Goal: Task Accomplishment & Management: Use online tool/utility

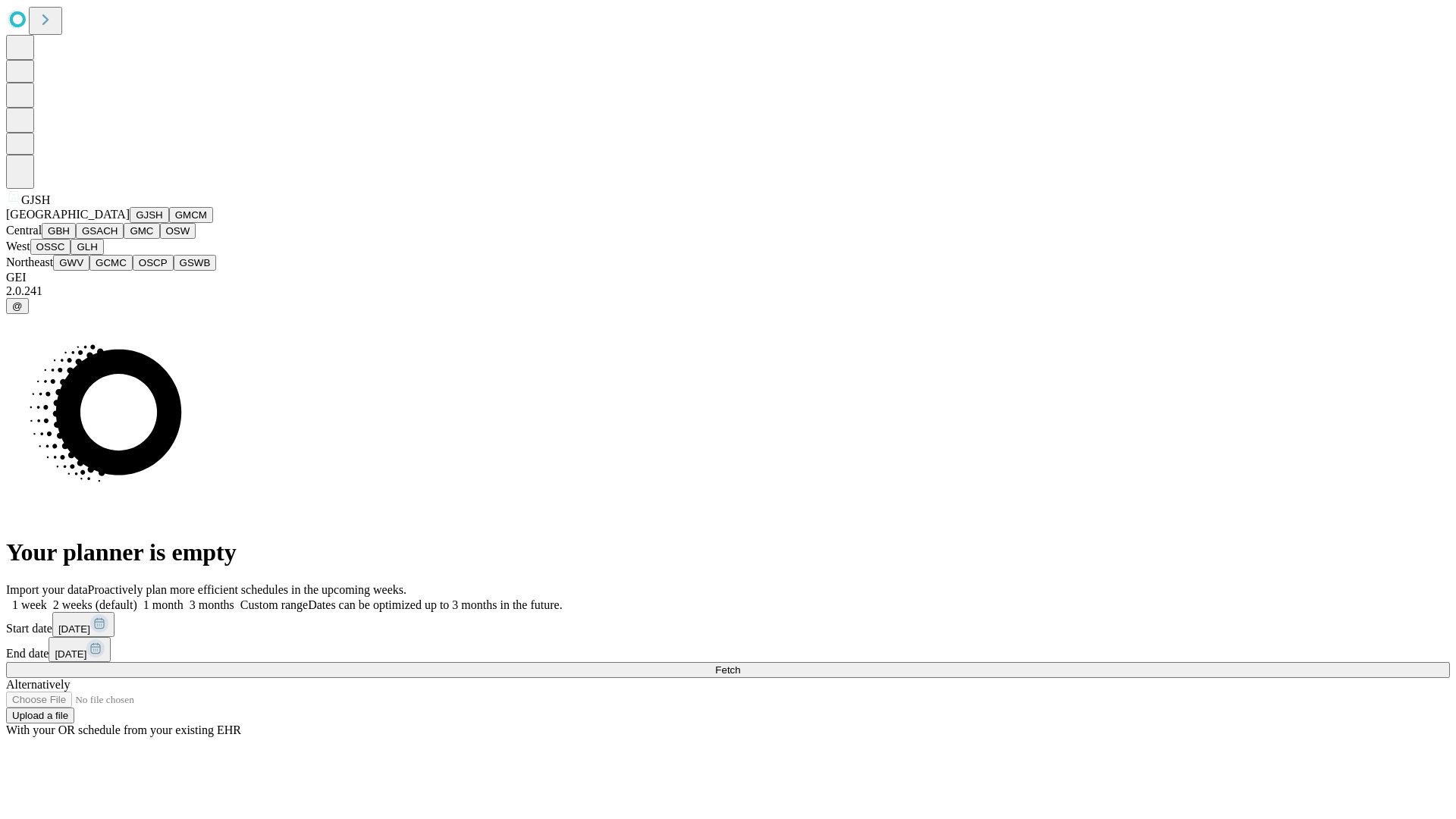
click at [130, 223] on button "GJSH" at bounding box center [149, 215] width 39 height 16
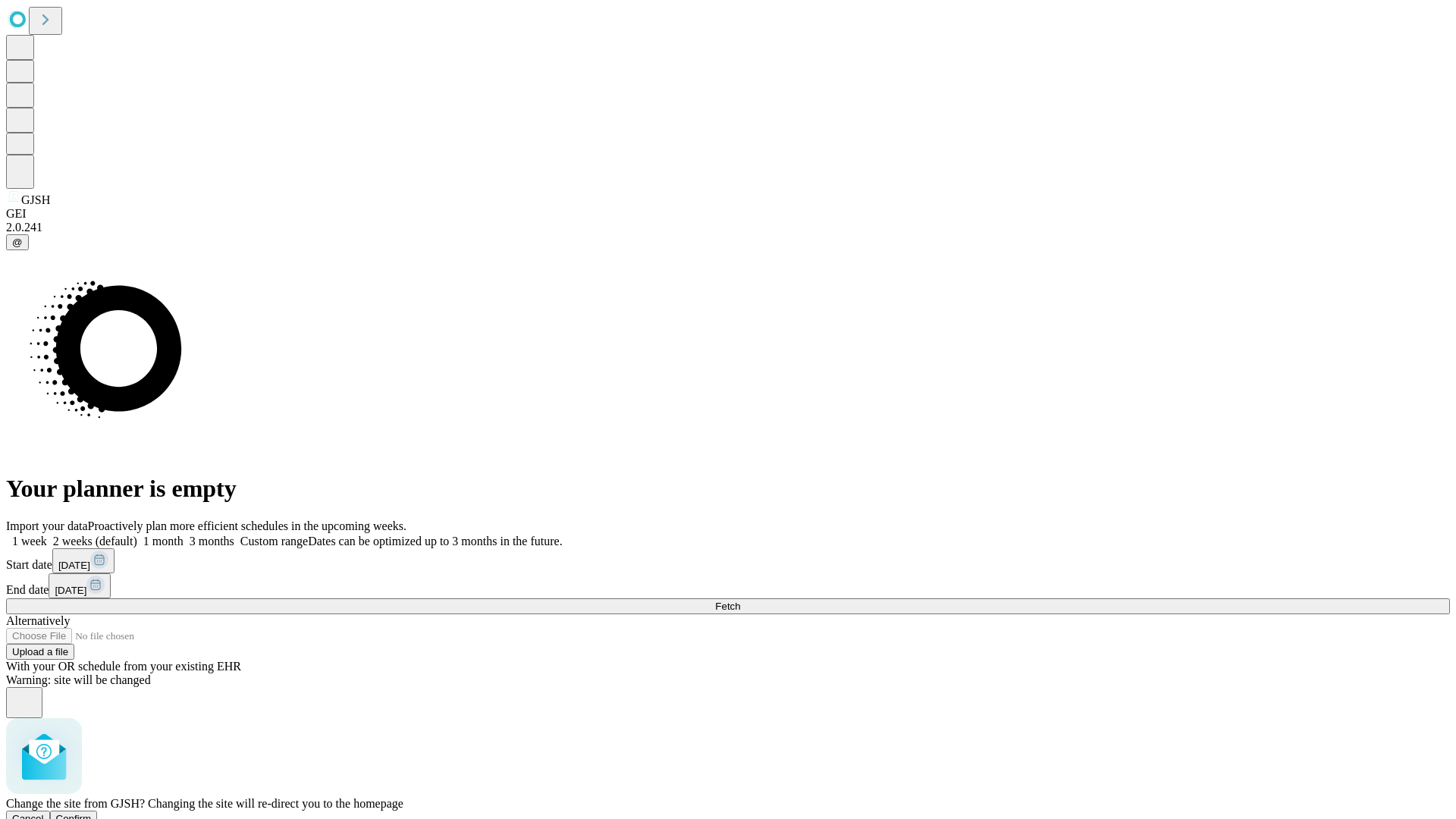
click at [91, 813] on span "Confirm" at bounding box center [74, 819] width 35 height 12
click at [47, 535] on label "1 week" at bounding box center [27, 541] width 41 height 13
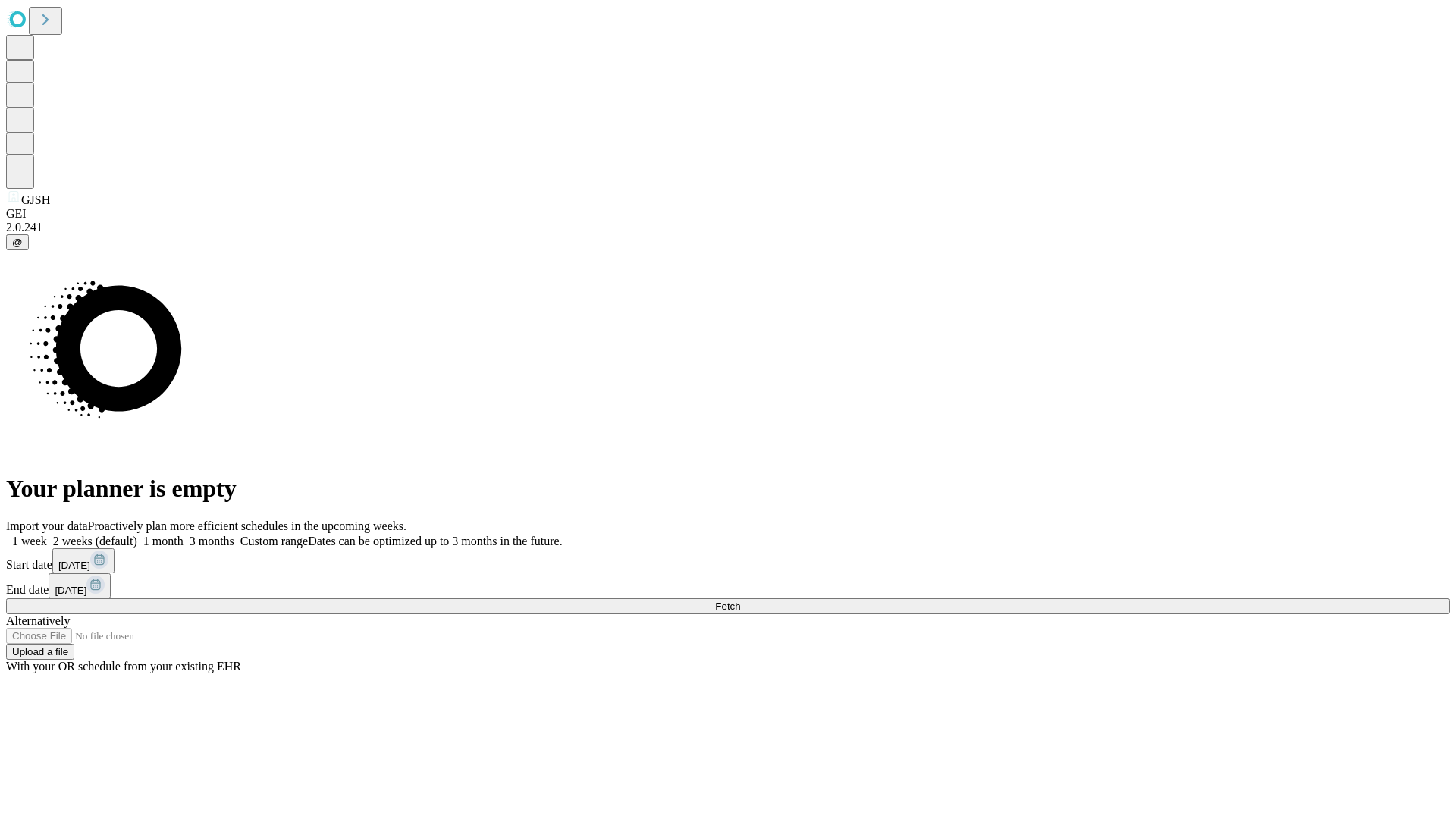
click at [740, 601] on span "Fetch" at bounding box center [727, 607] width 25 height 12
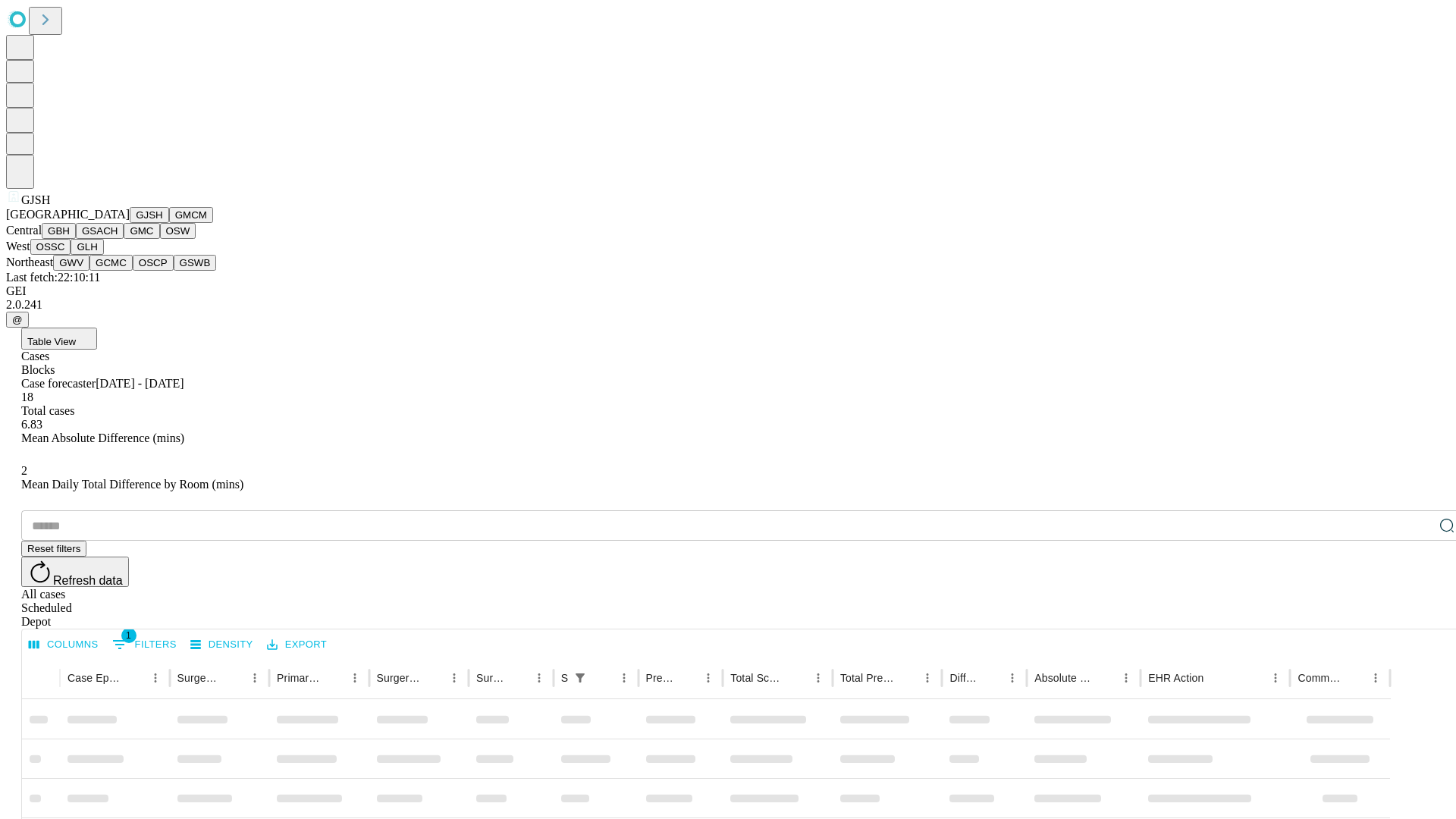
click at [169, 223] on button "GMCM" at bounding box center [191, 215] width 44 height 16
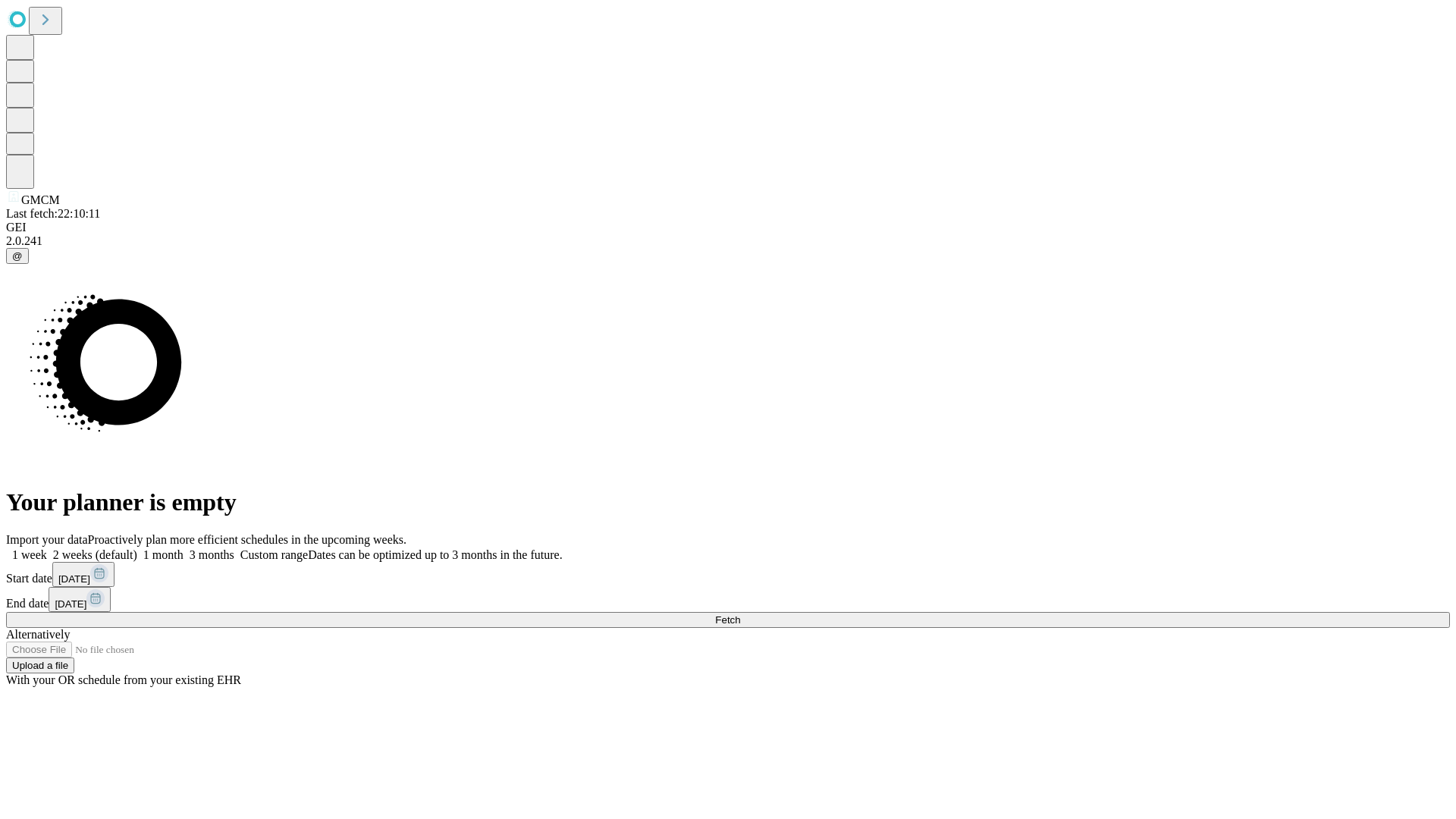
click at [47, 549] on label "1 week" at bounding box center [27, 555] width 41 height 13
click at [740, 614] on span "Fetch" at bounding box center [727, 620] width 25 height 12
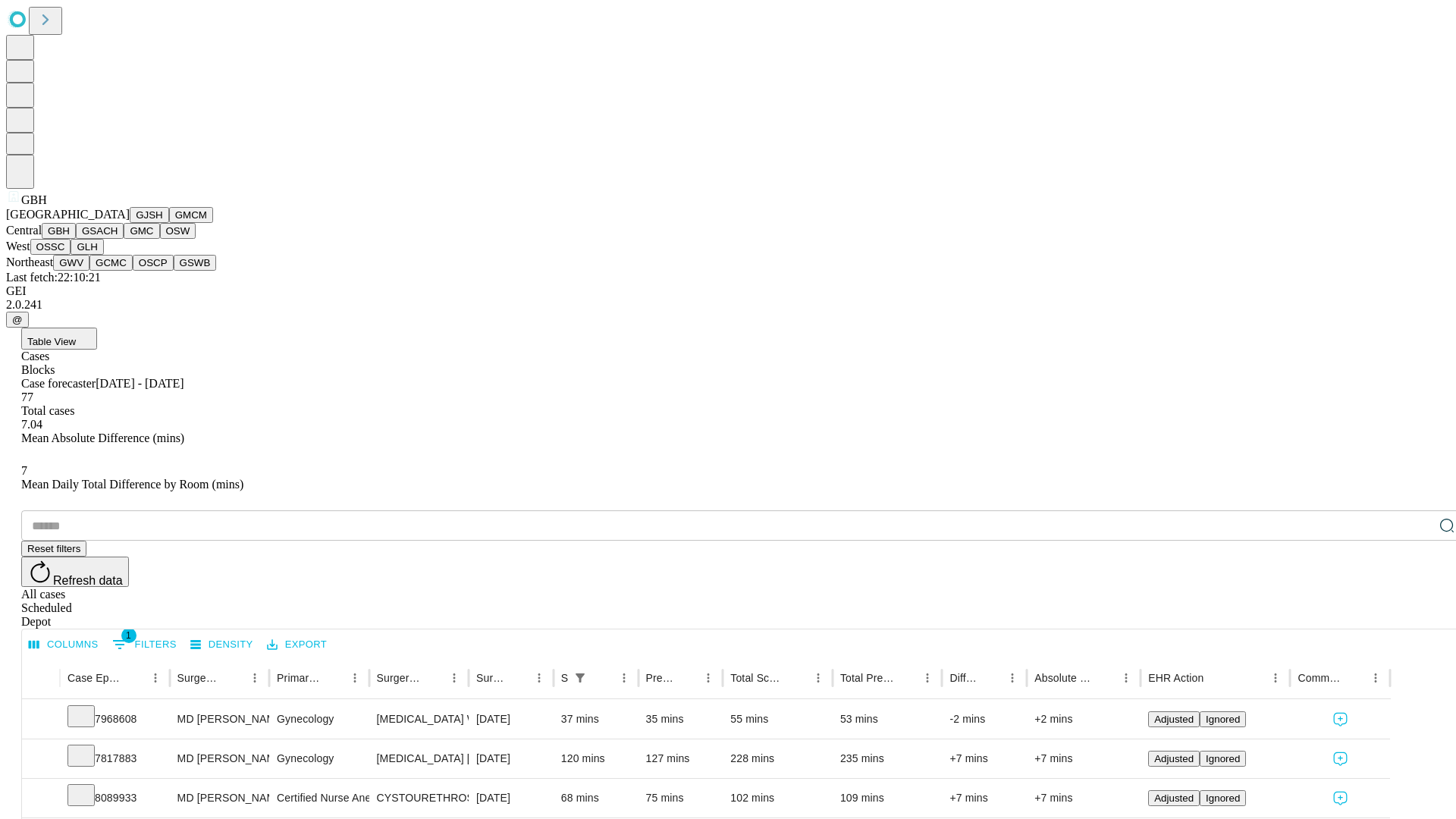
click at [118, 239] on button "GSACH" at bounding box center [99, 231] width 48 height 16
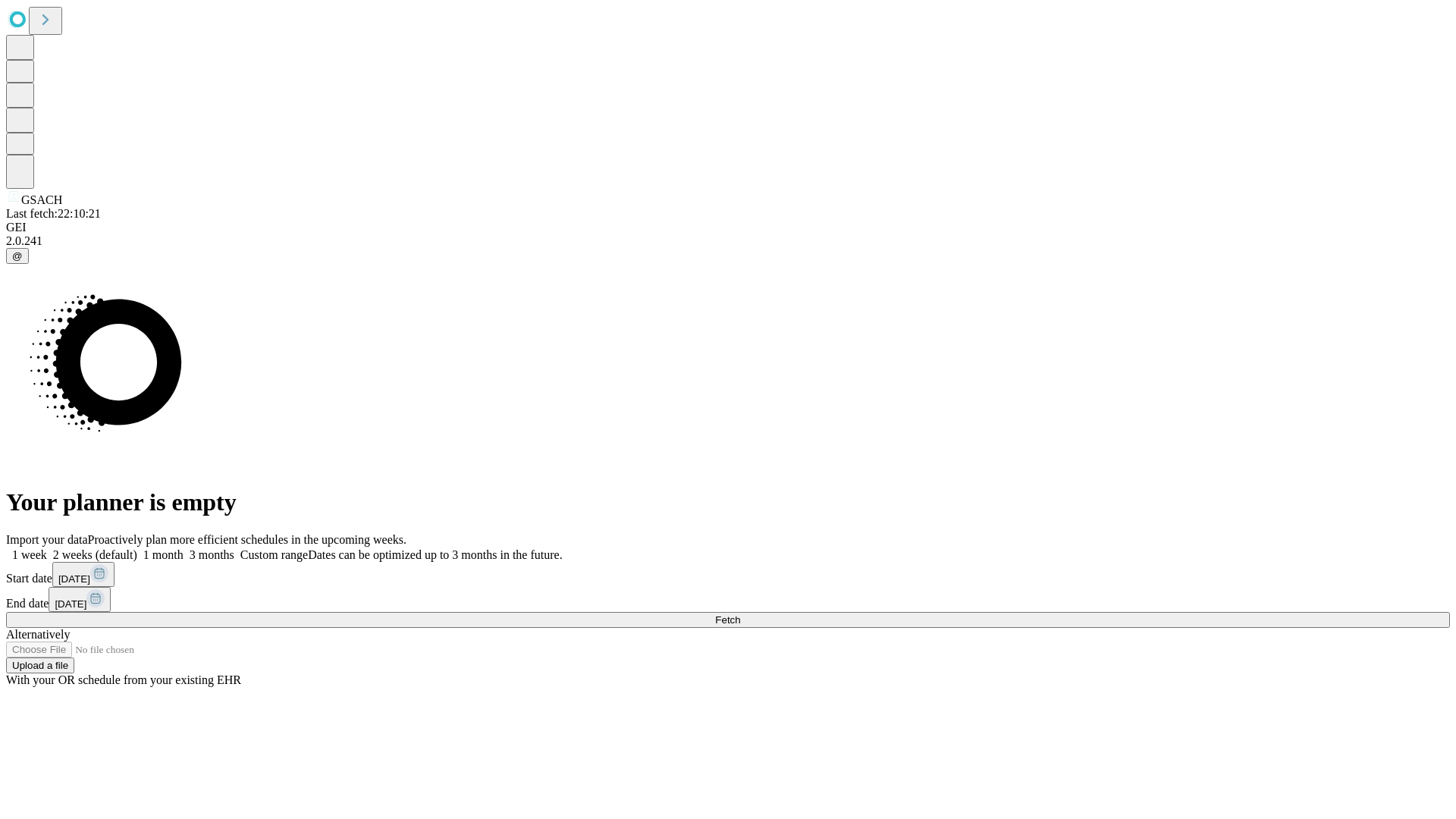
click at [47, 549] on label "1 week" at bounding box center [27, 555] width 41 height 13
click at [740, 614] on span "Fetch" at bounding box center [727, 620] width 25 height 12
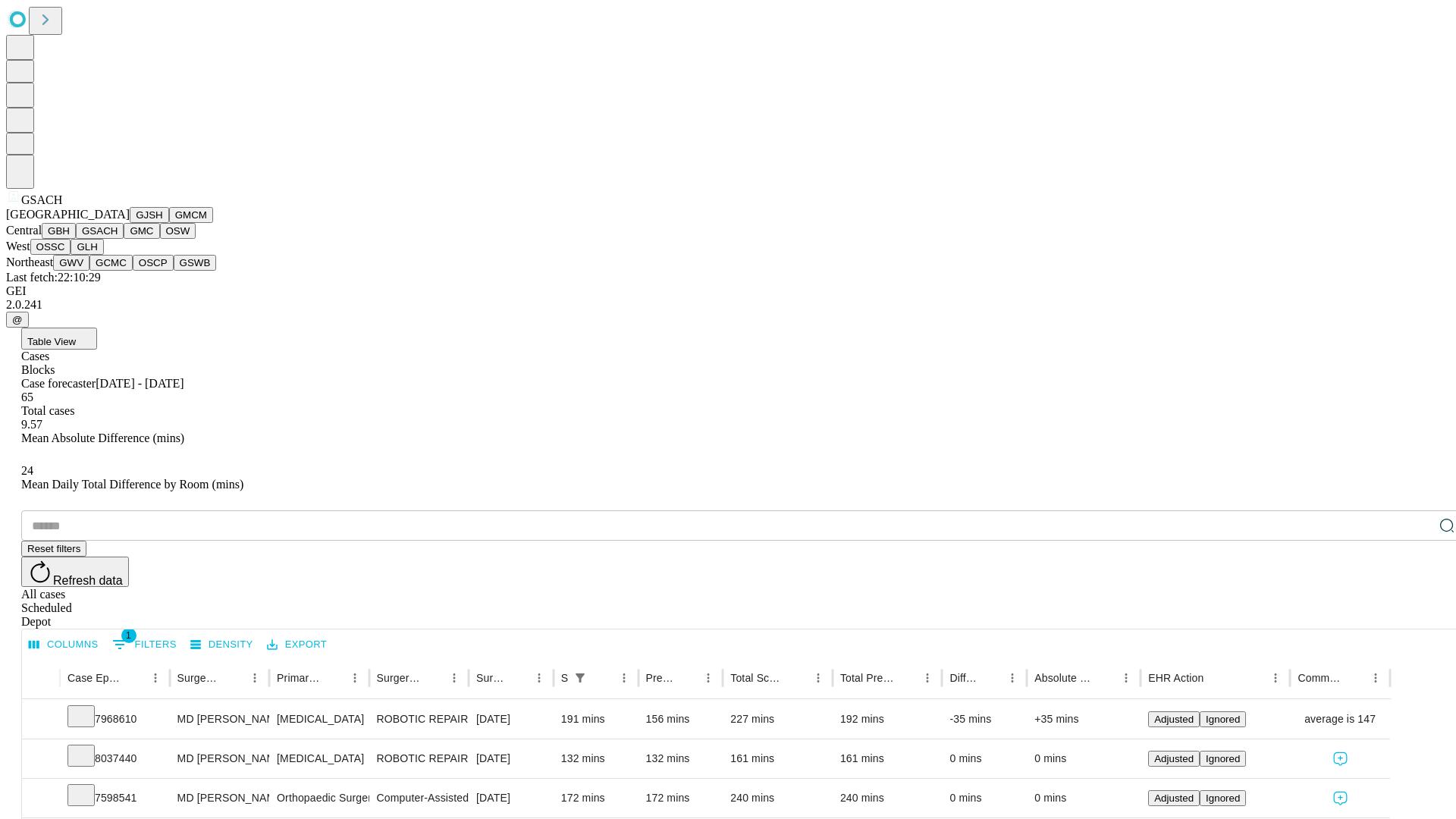
click at [124, 239] on button "GMC" at bounding box center [142, 231] width 35 height 16
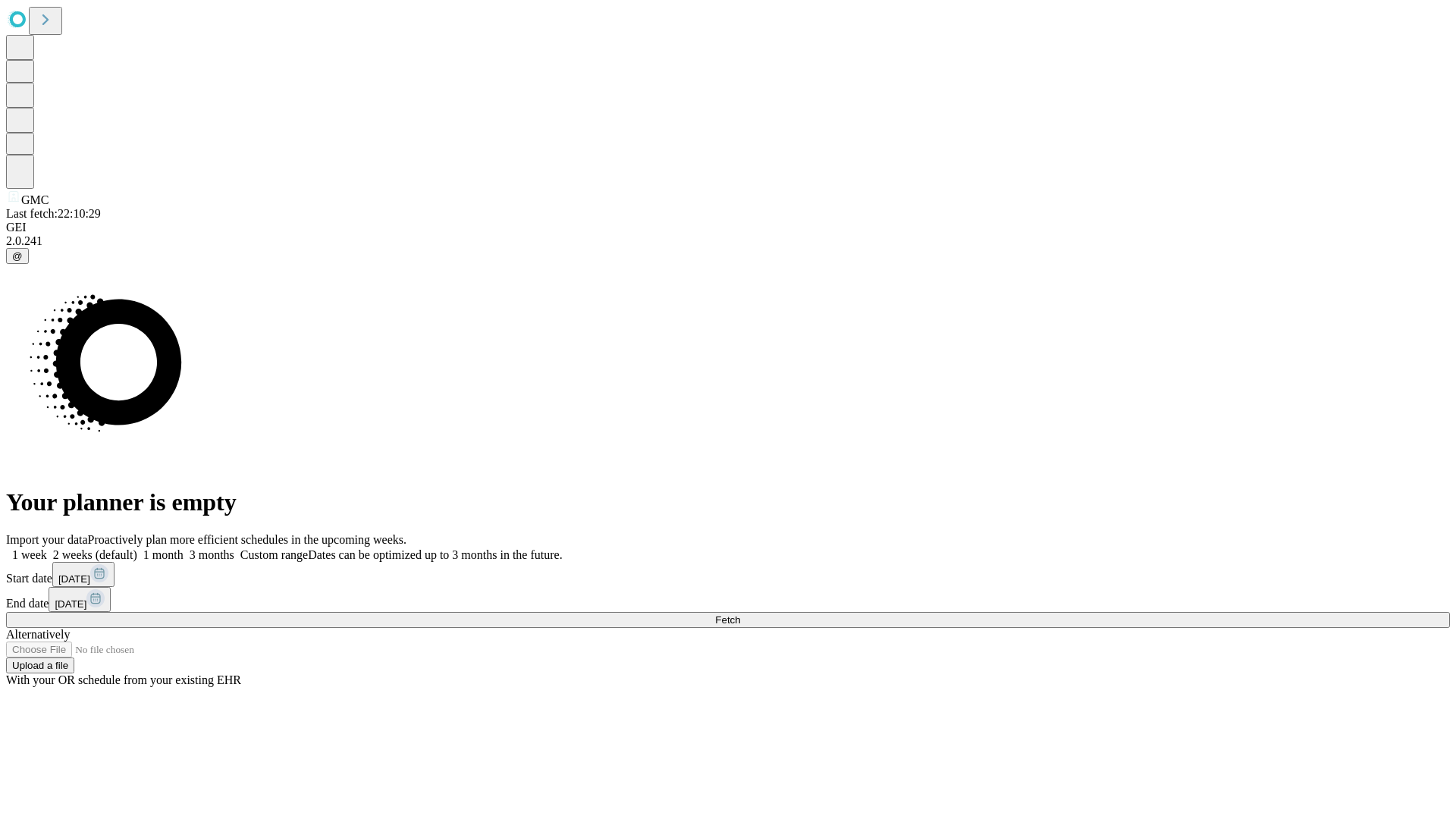
click at [740, 614] on span "Fetch" at bounding box center [727, 620] width 25 height 12
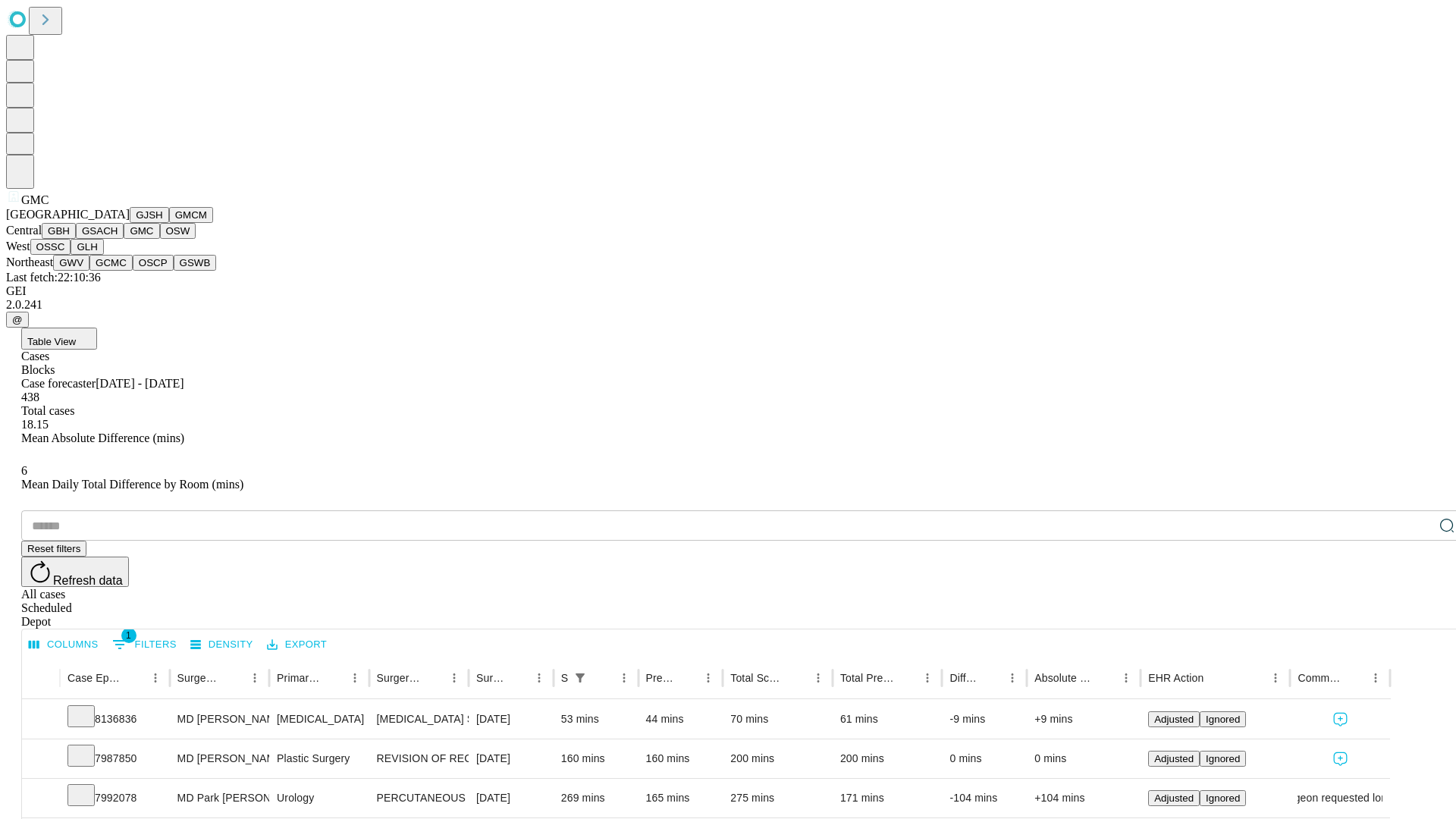
click at [160, 239] on button "OSW" at bounding box center [178, 231] width 36 height 16
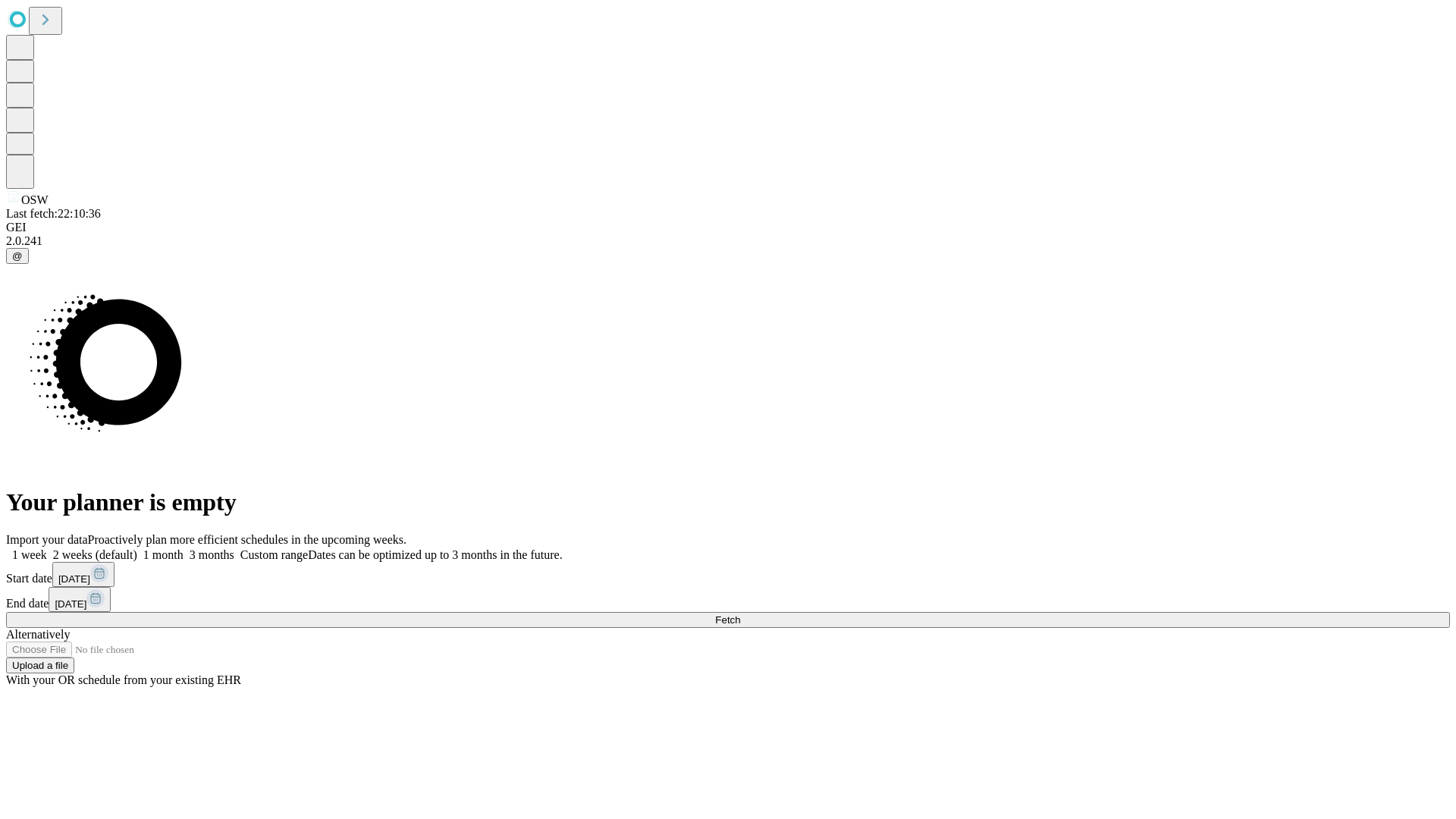
click at [47, 549] on label "1 week" at bounding box center [27, 555] width 41 height 13
click at [740, 614] on span "Fetch" at bounding box center [727, 620] width 25 height 12
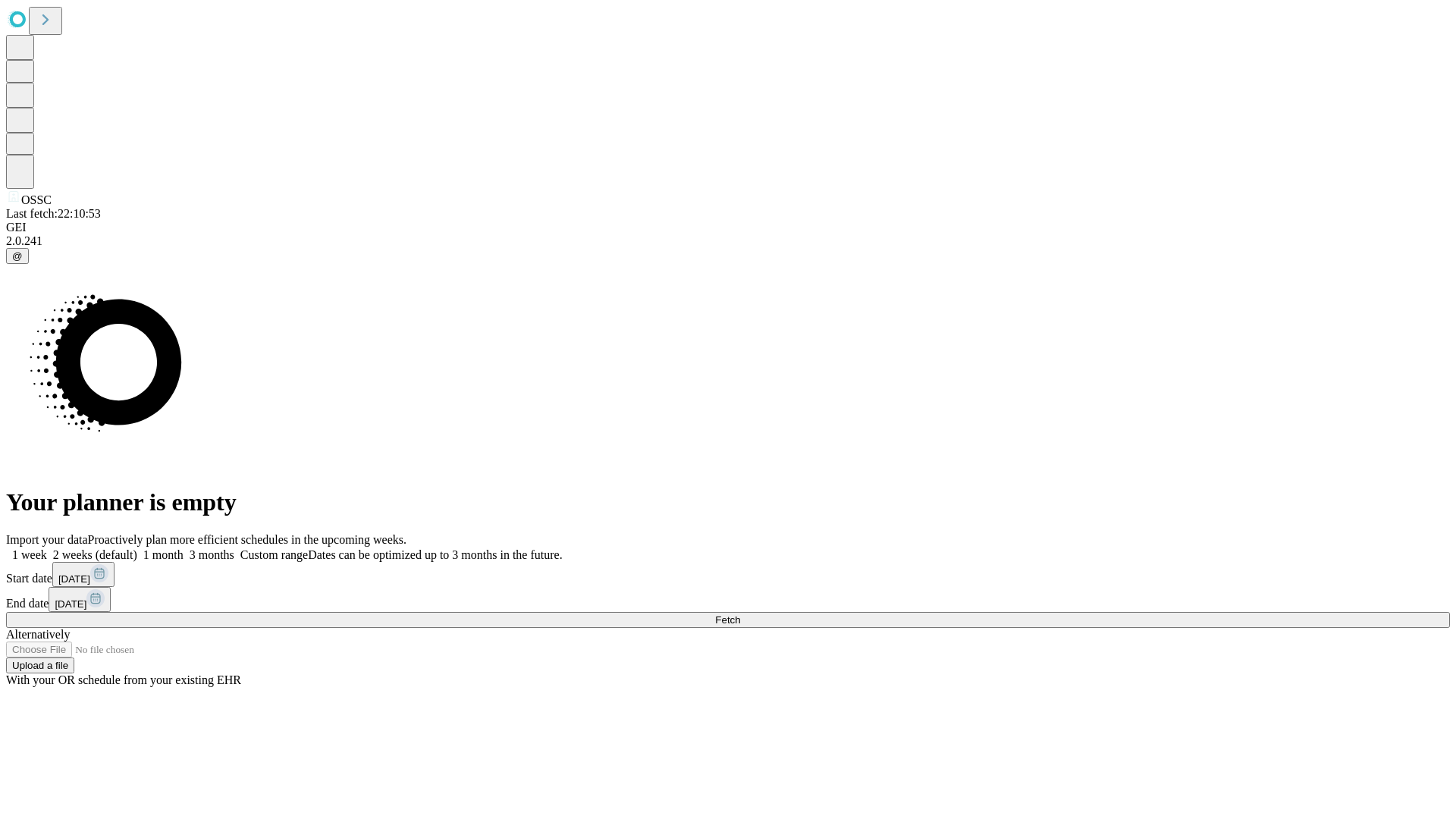
click at [47, 549] on label "1 week" at bounding box center [27, 555] width 41 height 13
click at [740, 614] on span "Fetch" at bounding box center [727, 620] width 25 height 12
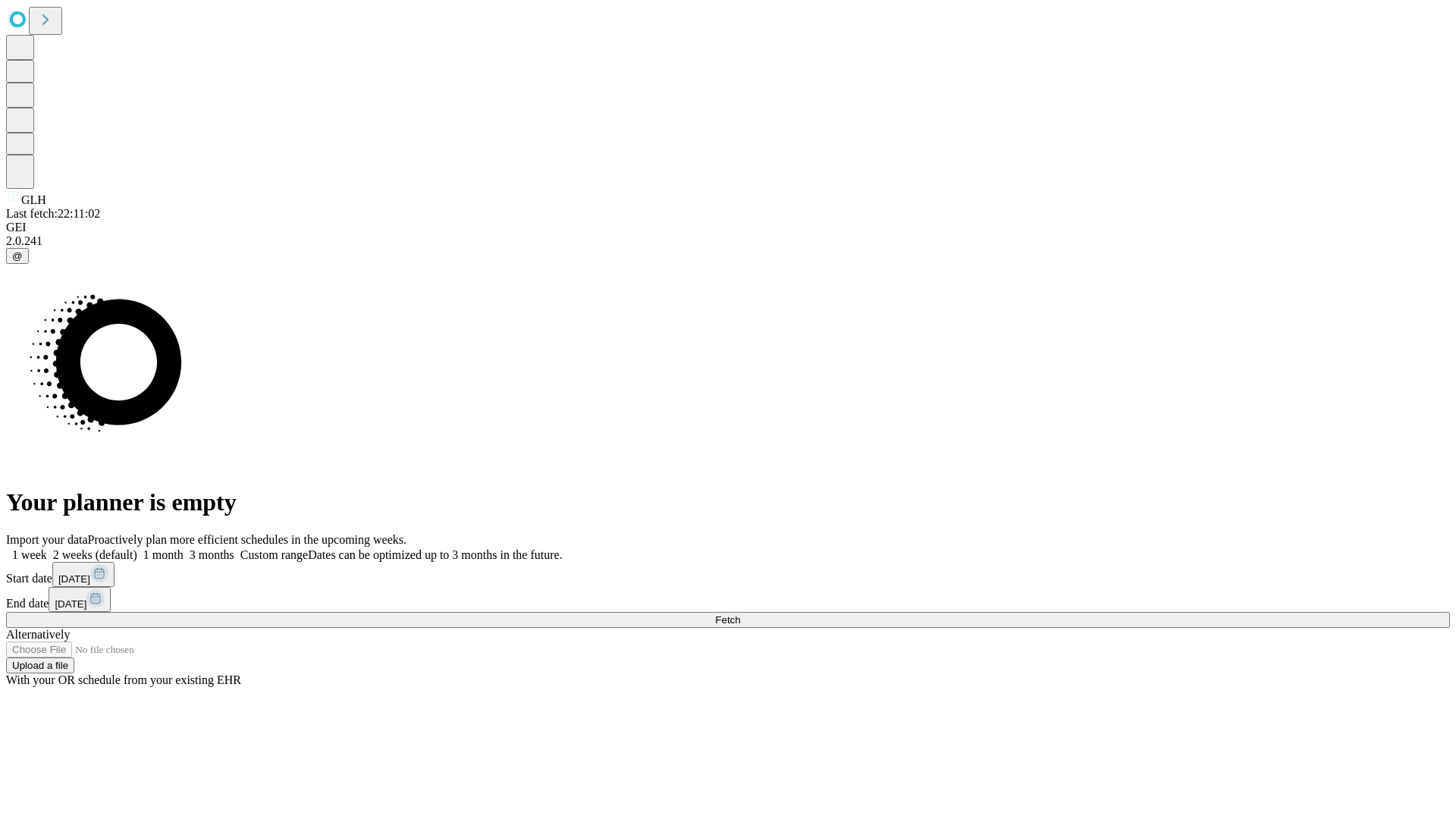
click at [47, 549] on label "1 week" at bounding box center [27, 555] width 41 height 13
click at [740, 614] on span "Fetch" at bounding box center [727, 620] width 25 height 12
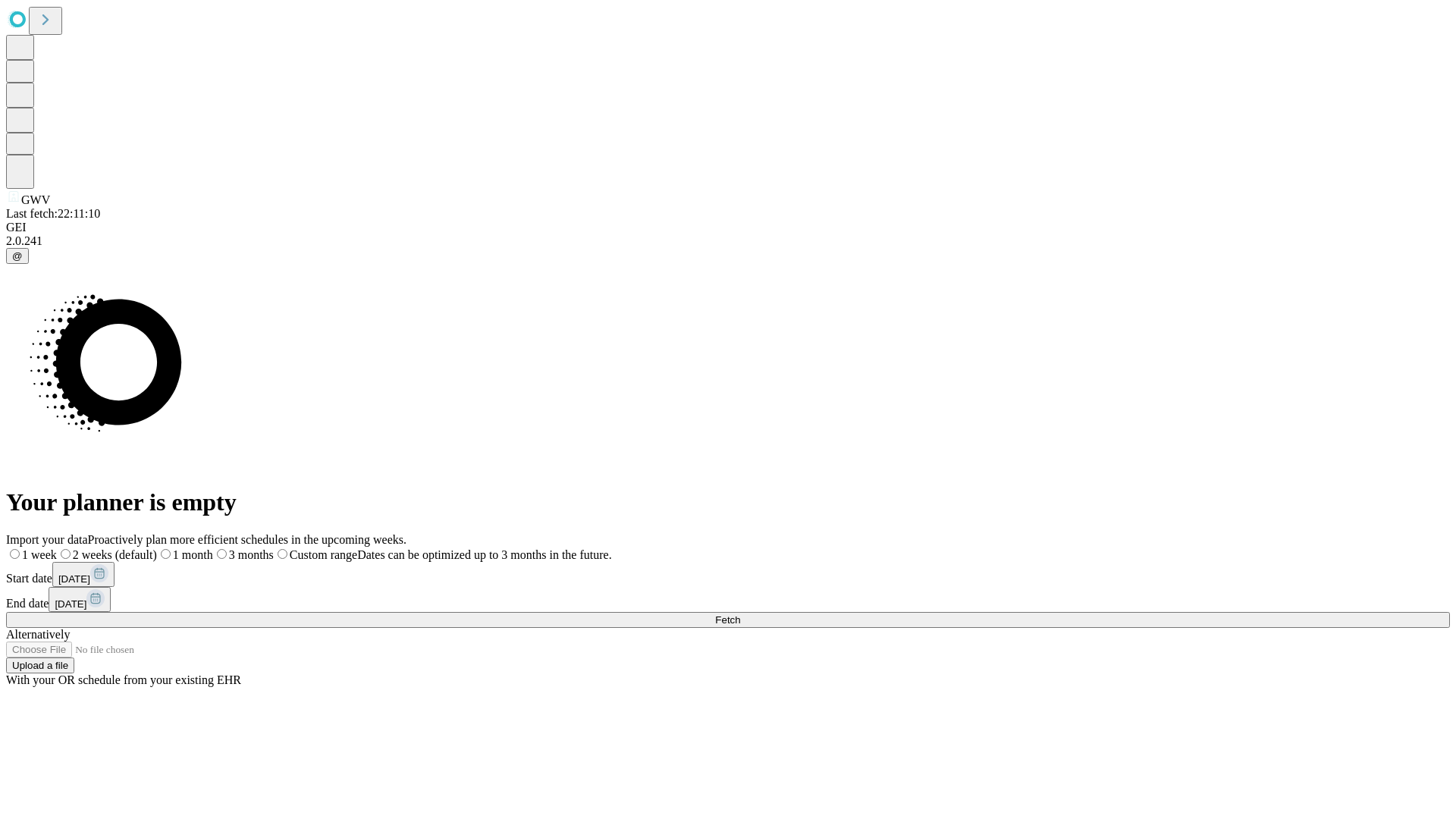
click at [740, 614] on span "Fetch" at bounding box center [727, 620] width 25 height 12
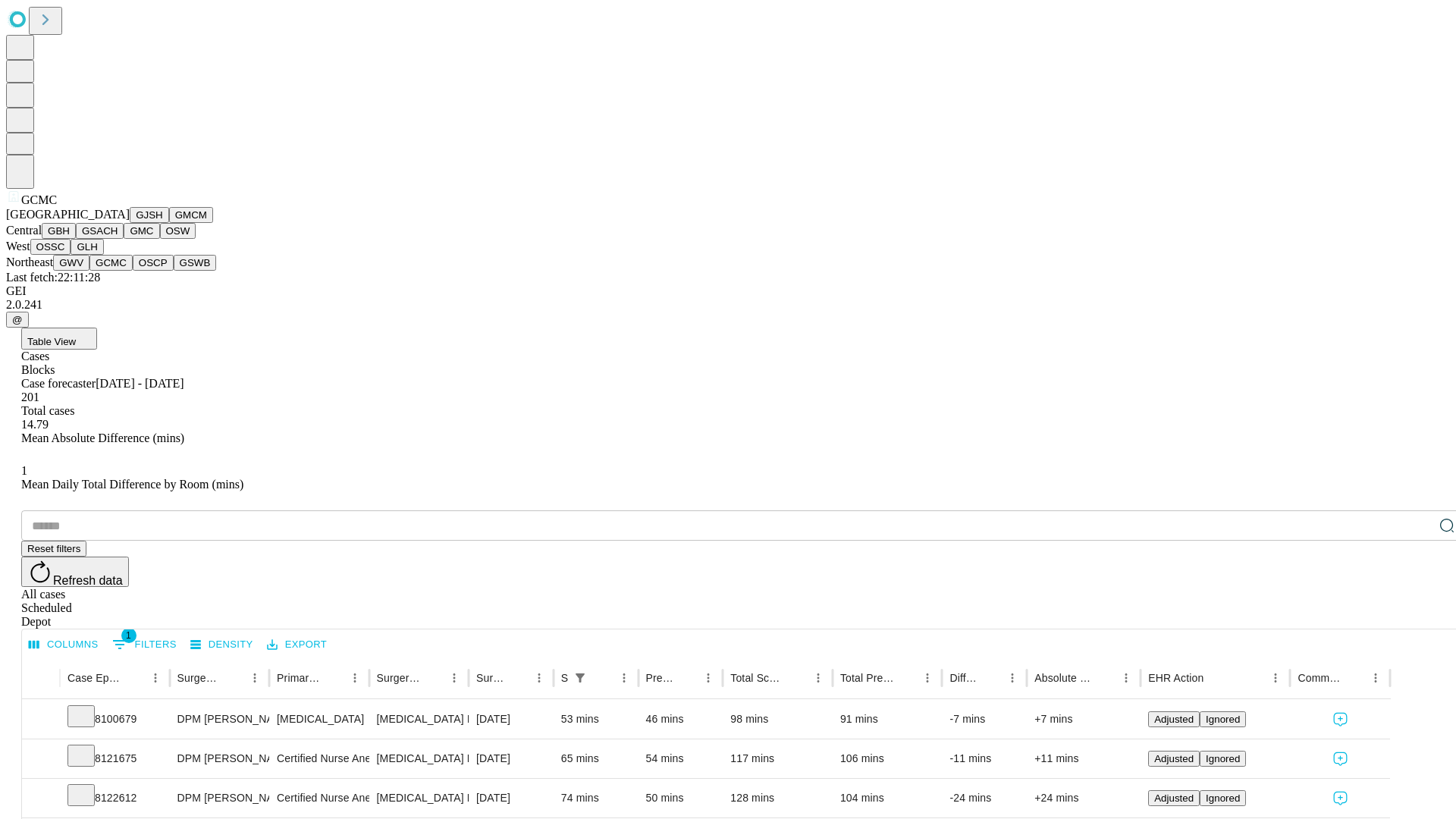
click at [133, 270] on button "OSCP" at bounding box center [153, 263] width 41 height 16
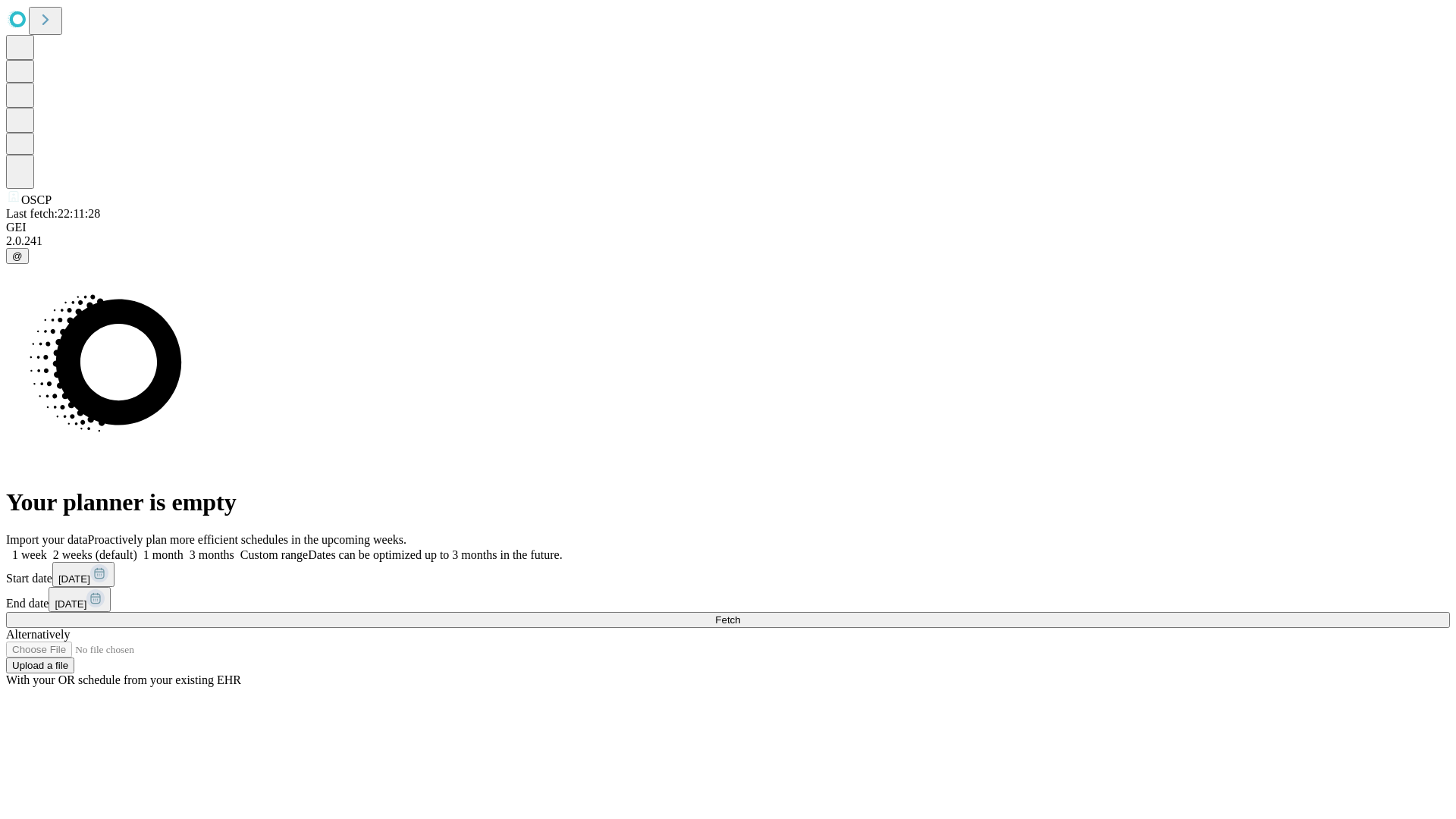
click at [47, 549] on label "1 week" at bounding box center [27, 555] width 41 height 13
click at [740, 614] on span "Fetch" at bounding box center [727, 620] width 25 height 12
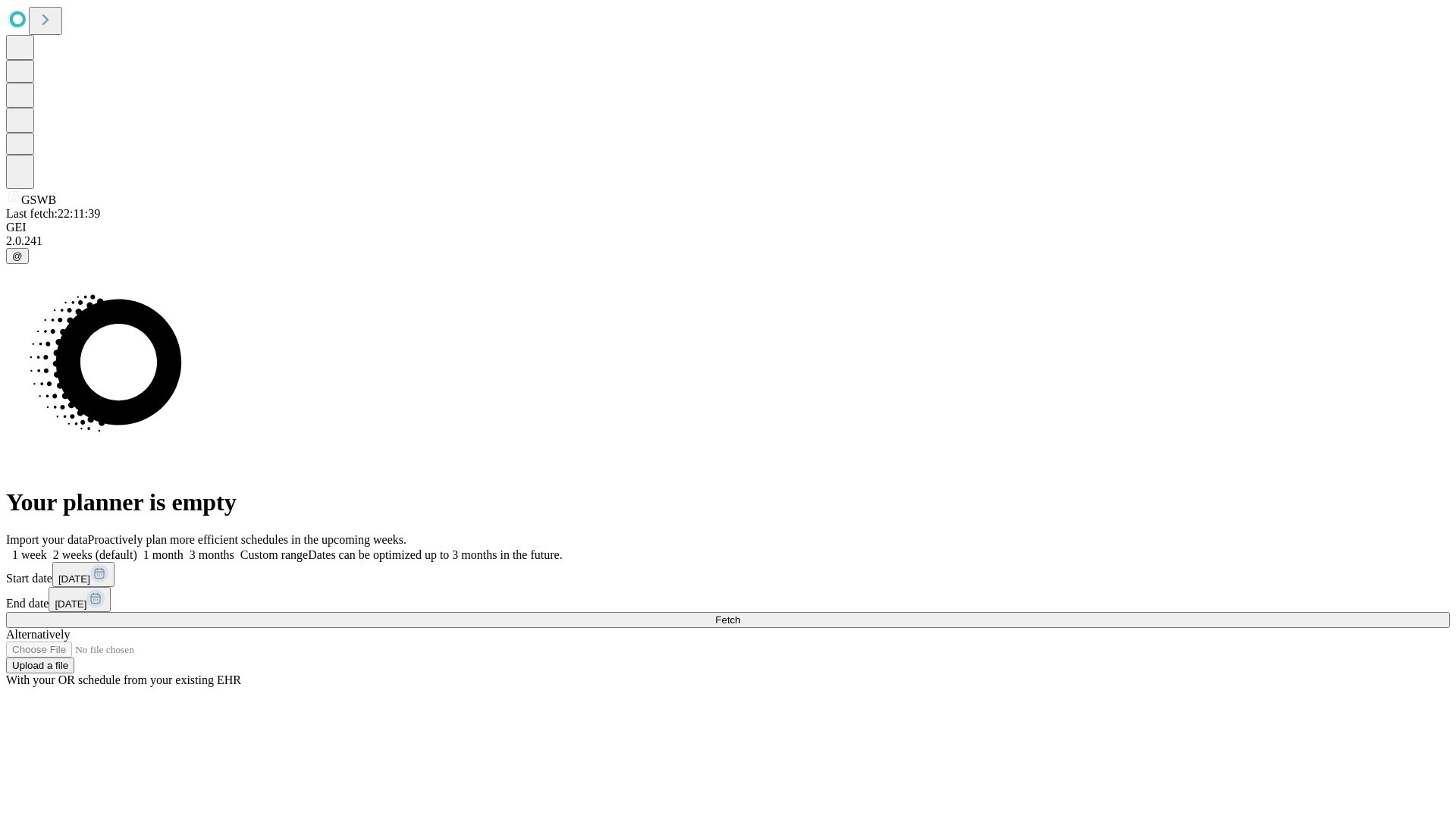
click at [47, 549] on label "1 week" at bounding box center [27, 555] width 41 height 13
click at [740, 614] on span "Fetch" at bounding box center [727, 620] width 25 height 12
